Goal: Information Seeking & Learning: Learn about a topic

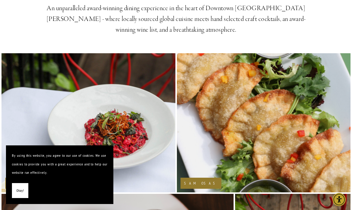
scroll to position [257, 0]
click at [73, 96] on img at bounding box center [88, 123] width 175 height 262
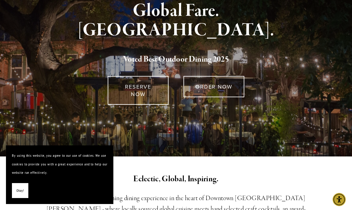
scroll to position [0, 0]
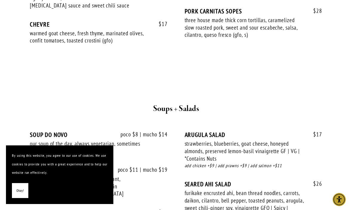
scroll to position [618, 0]
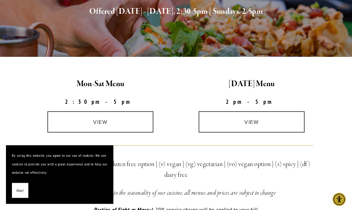
scroll to position [127, 0]
click at [79, 121] on link "view" at bounding box center [100, 121] width 106 height 21
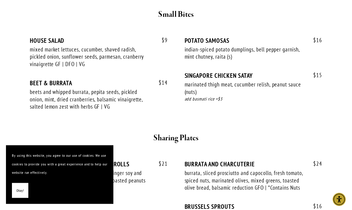
scroll to position [225, 0]
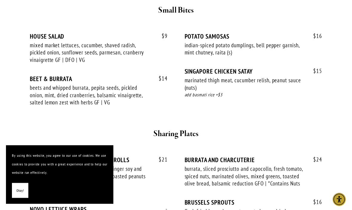
click at [186, 60] on div "$ 16 POTATO SAMOSAS indian-spiced potato dumplings, bell pepper garnish, mint c…" at bounding box center [254, 50] width 138 height 35
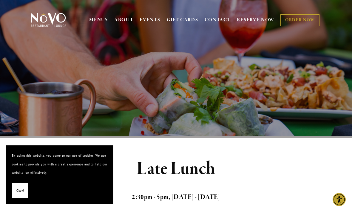
scroll to position [0, 0]
